Goal: Information Seeking & Learning: Understand process/instructions

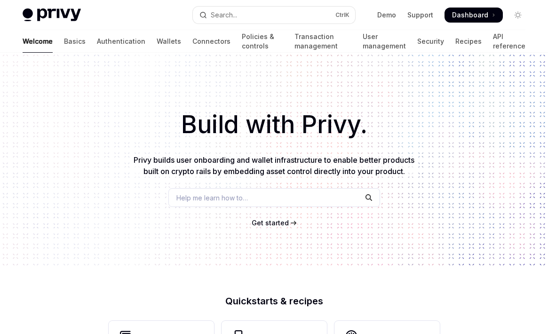
click at [270, 223] on span "Get started" at bounding box center [270, 223] width 37 height 8
